Goal: Task Accomplishment & Management: Manage account settings

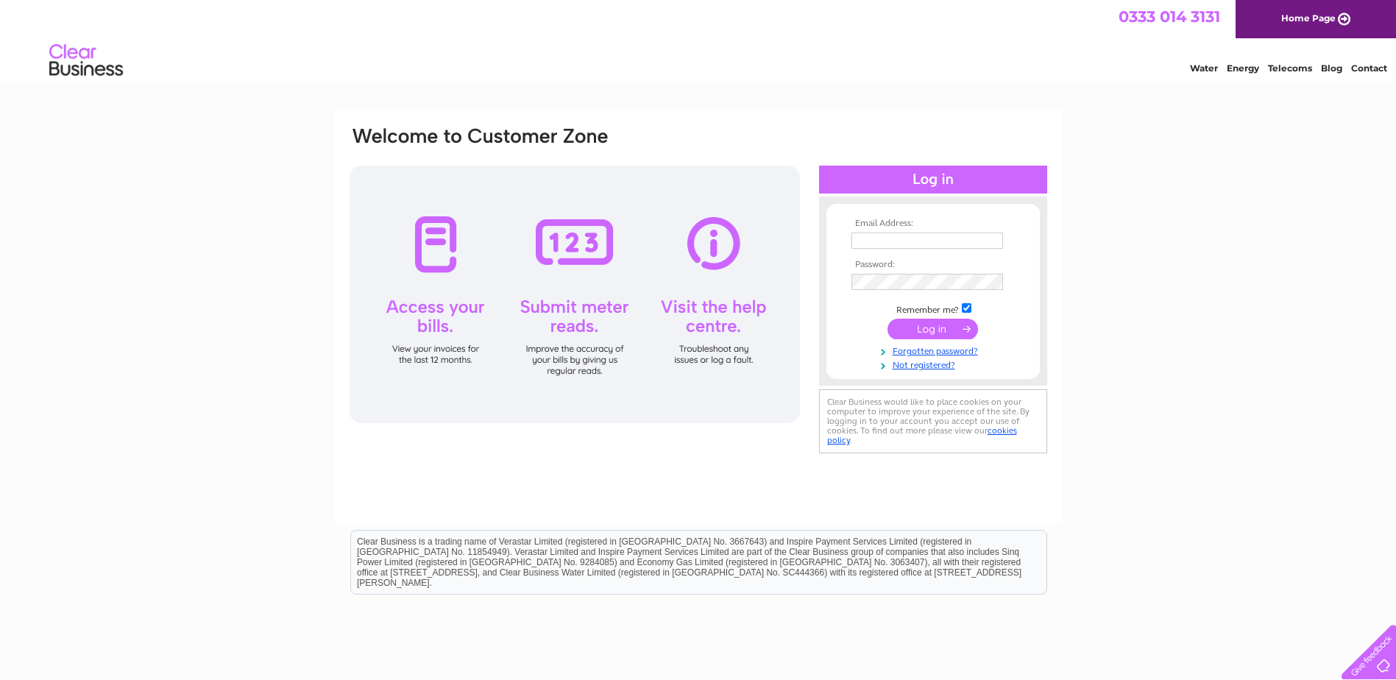
type input "Kirsty.wright@ttgeurope.com"
click at [924, 321] on input "submit" at bounding box center [932, 329] width 91 height 21
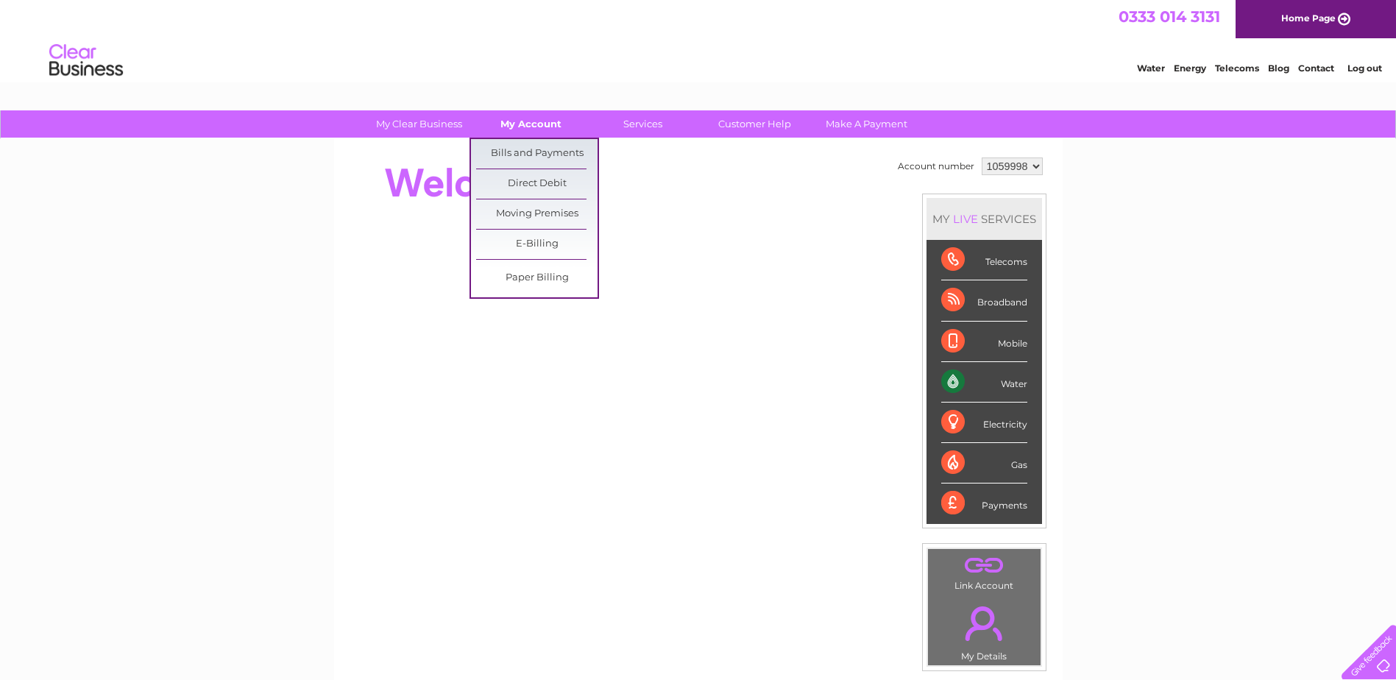
click at [533, 126] on link "My Account" at bounding box center [530, 123] width 121 height 27
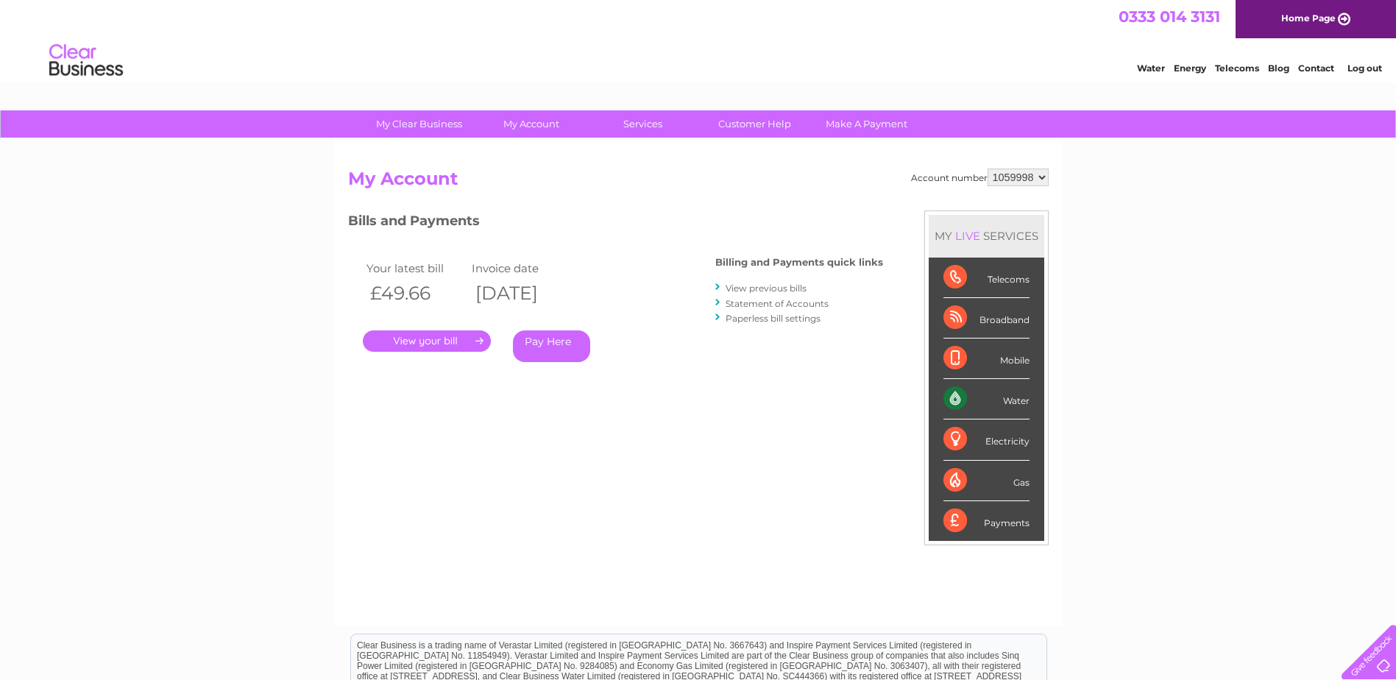
click at [412, 338] on link "." at bounding box center [427, 340] width 128 height 21
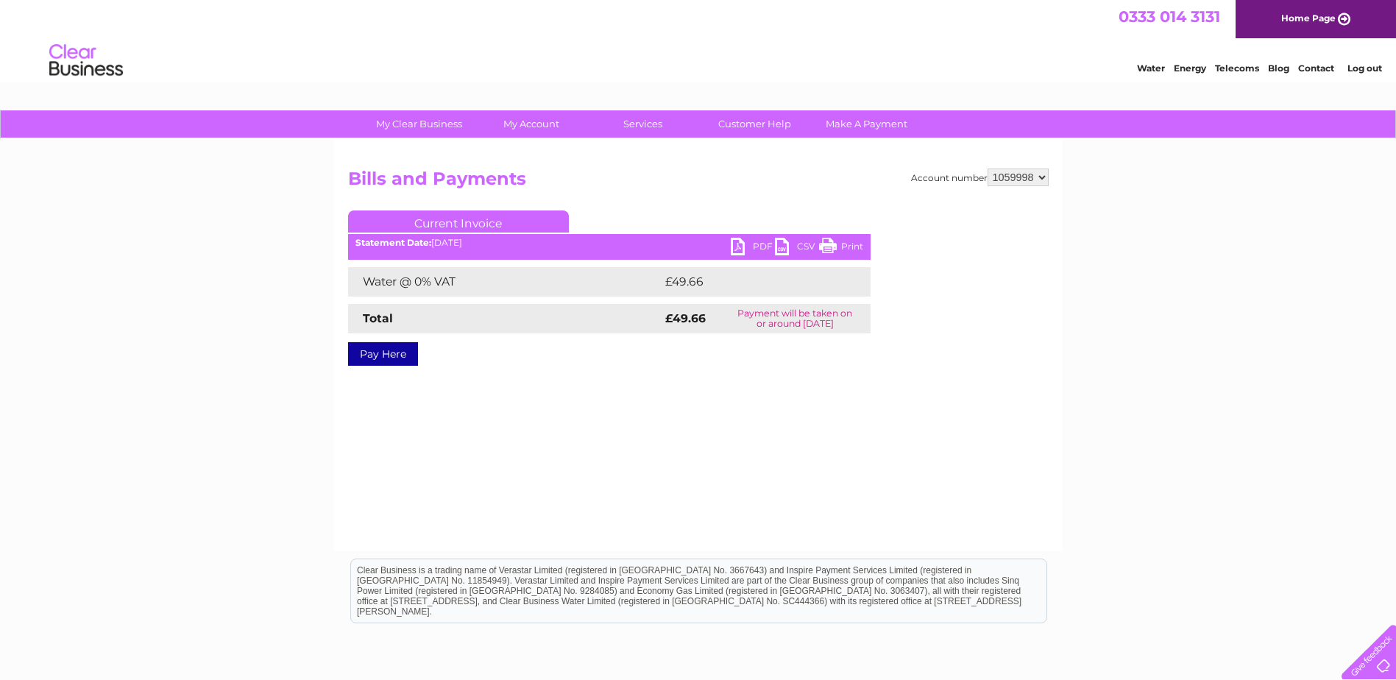
click at [737, 244] on link "PDF" at bounding box center [753, 248] width 44 height 21
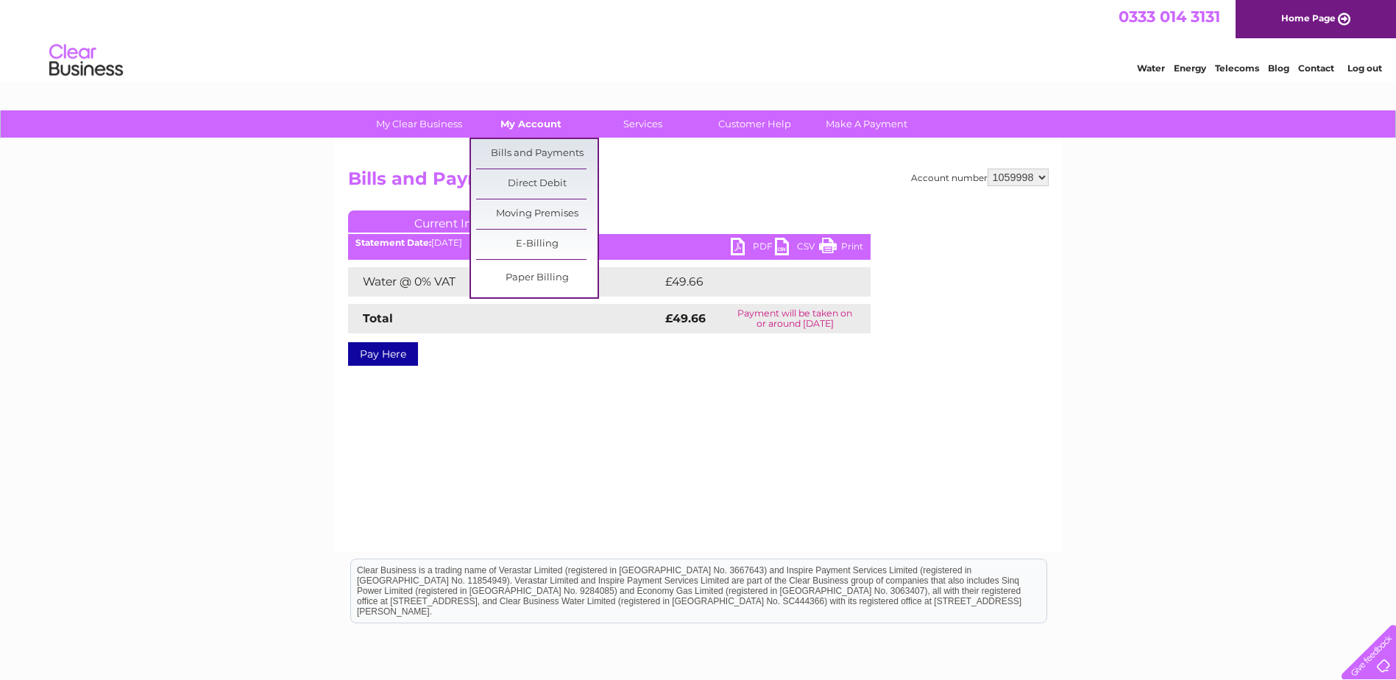
click at [533, 113] on link "My Account" at bounding box center [530, 123] width 121 height 27
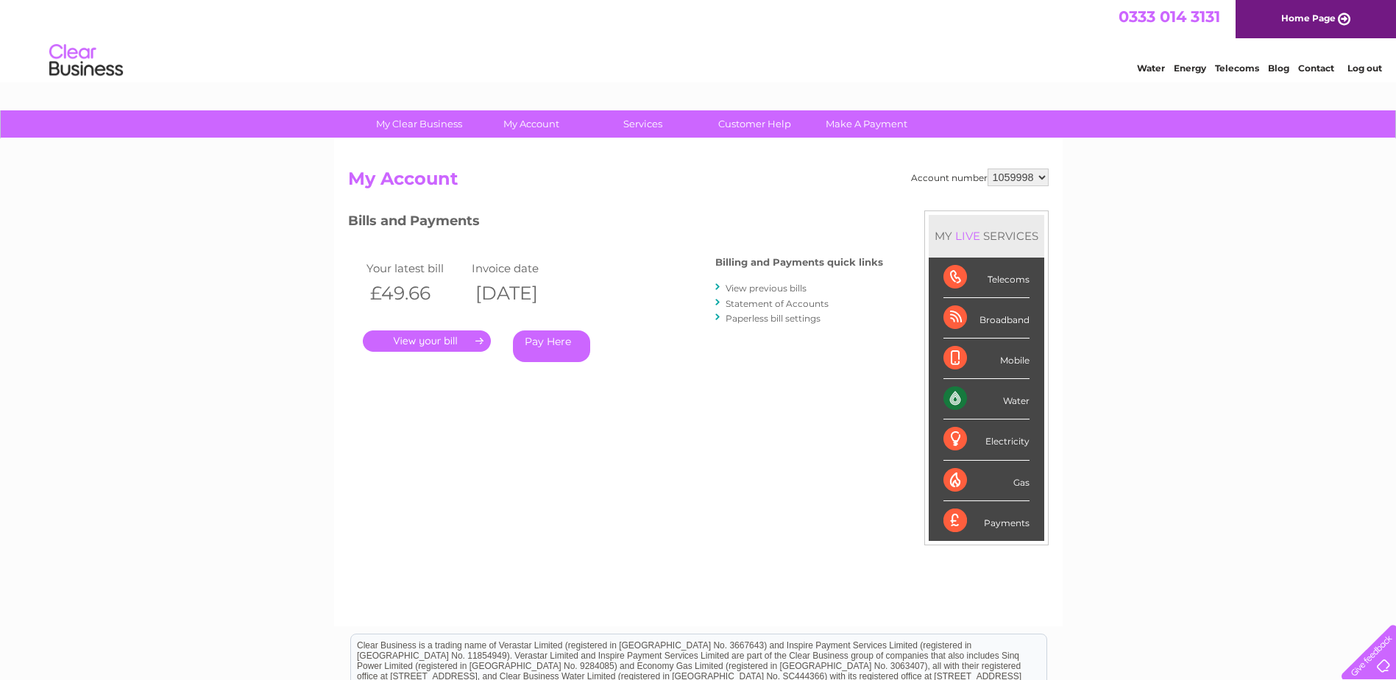
click at [777, 290] on link "View previous bills" at bounding box center [766, 288] width 81 height 11
